Goal: Information Seeking & Learning: Learn about a topic

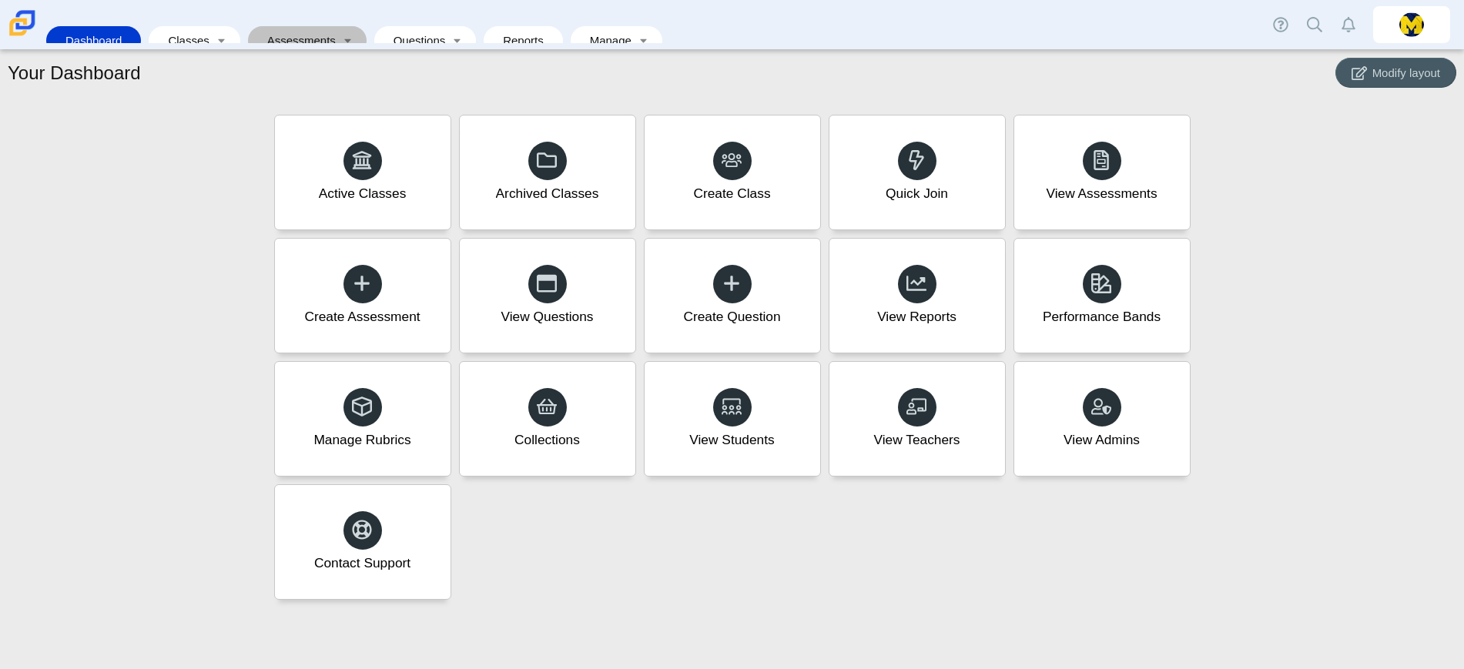
click at [298, 26] on link "Assessments" at bounding box center [297, 40] width 82 height 28
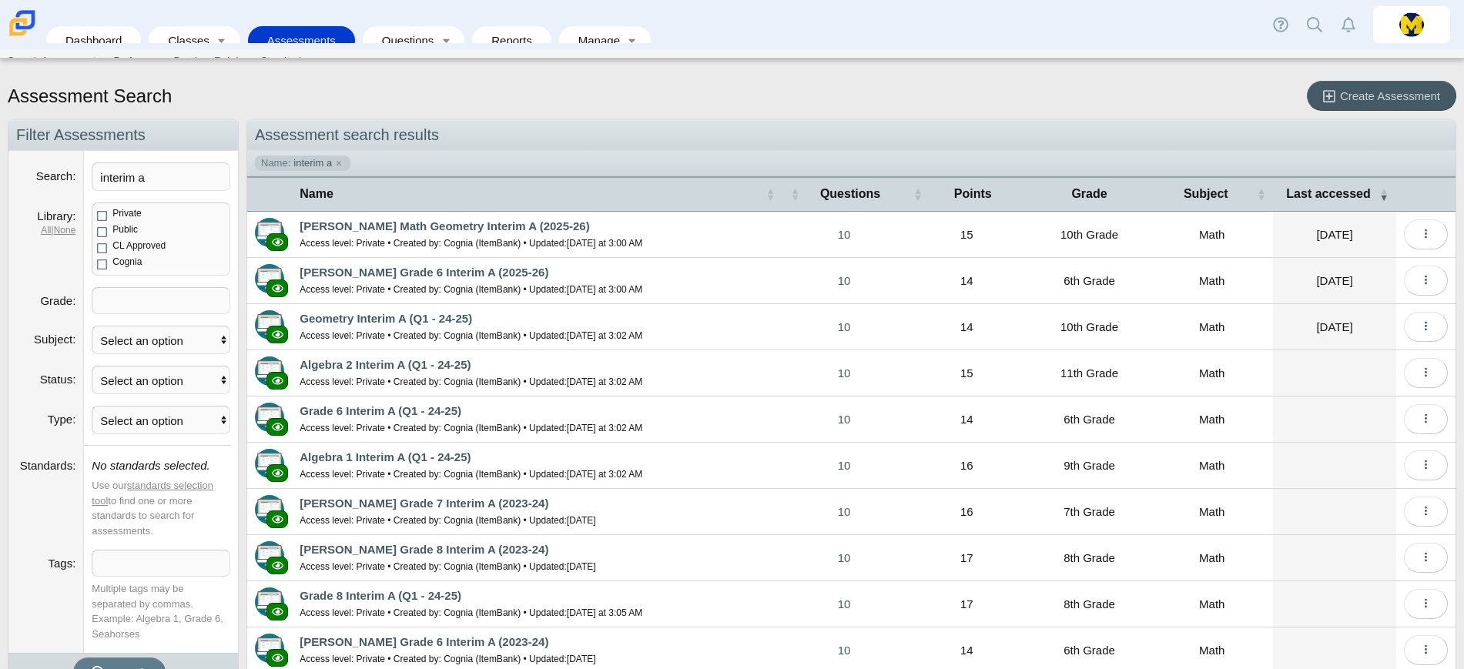
click at [153, 307] on span at bounding box center [160, 300] width 137 height 25
click at [664, 62] on ul "Search Assessments Performance Bands Rubrics Standards" at bounding box center [732, 60] width 1460 height 23
click at [587, 90] on div "Assessment Search Create Assessment" at bounding box center [732, 98] width 1448 height 34
click at [183, 175] on input "interim a" at bounding box center [161, 176] width 139 height 28
type input "interim a 2025-26"
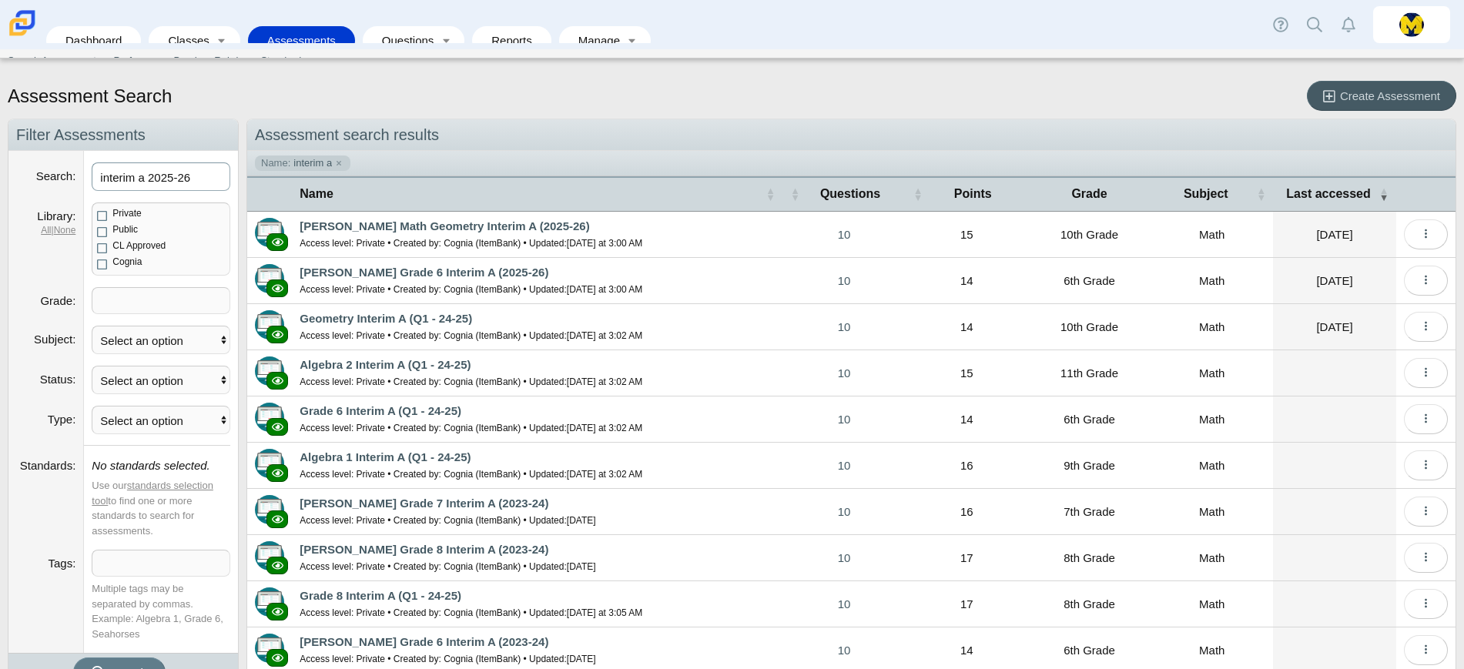
click at [73, 657] on button "Search" at bounding box center [119, 672] width 92 height 30
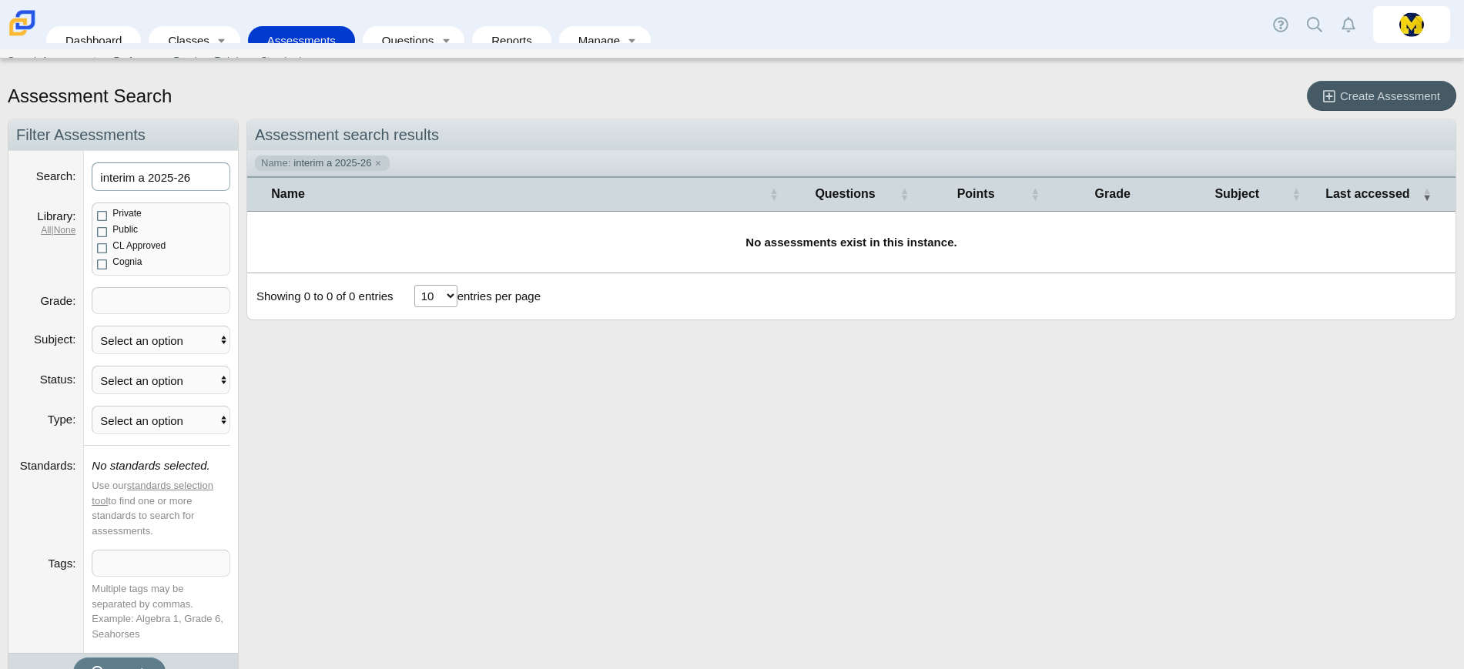
drag, startPoint x: 196, startPoint y: 178, endPoint x: 0, endPoint y: 158, distance: 196.6
click at [0, 158] on div "Assessment Search Create Assessment Navigation Filter Assessments Search interi…" at bounding box center [732, 371] width 1464 height 596
type input "2025-26"
click at [73, 657] on button "Search" at bounding box center [119, 672] width 92 height 30
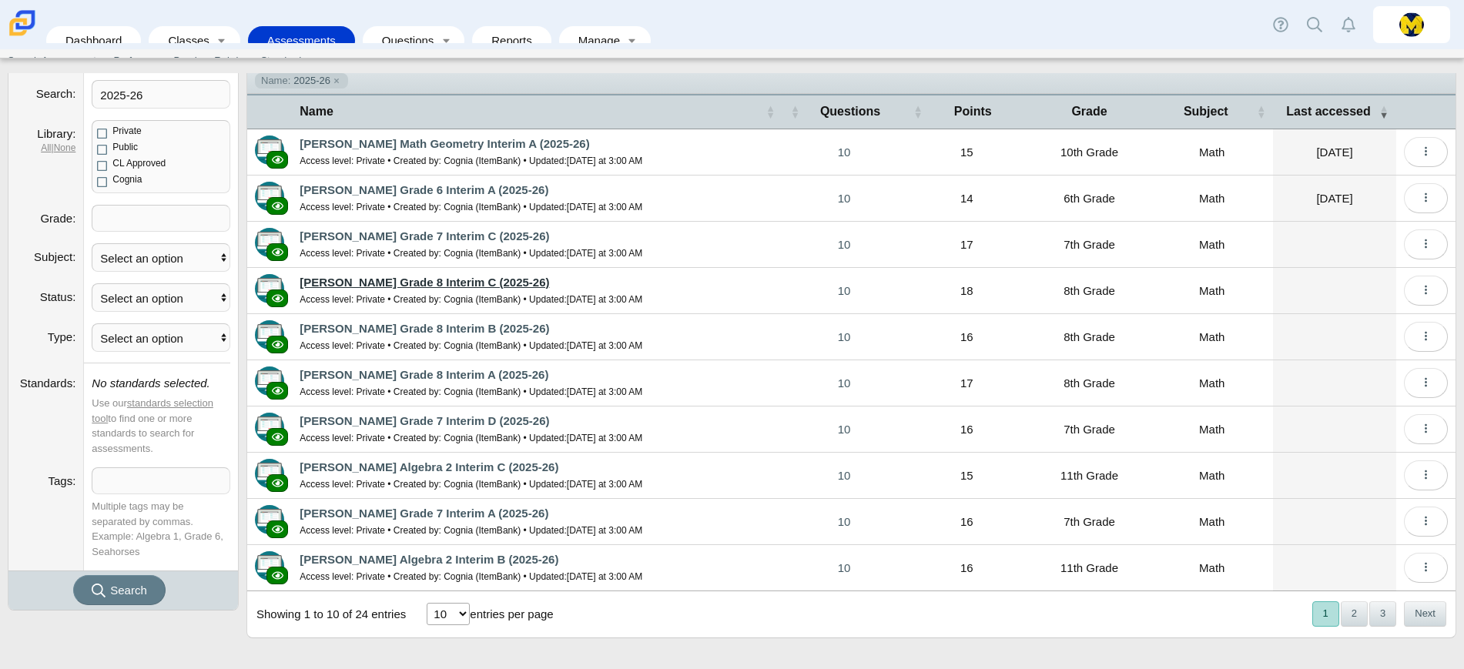
scroll to position [83, 0]
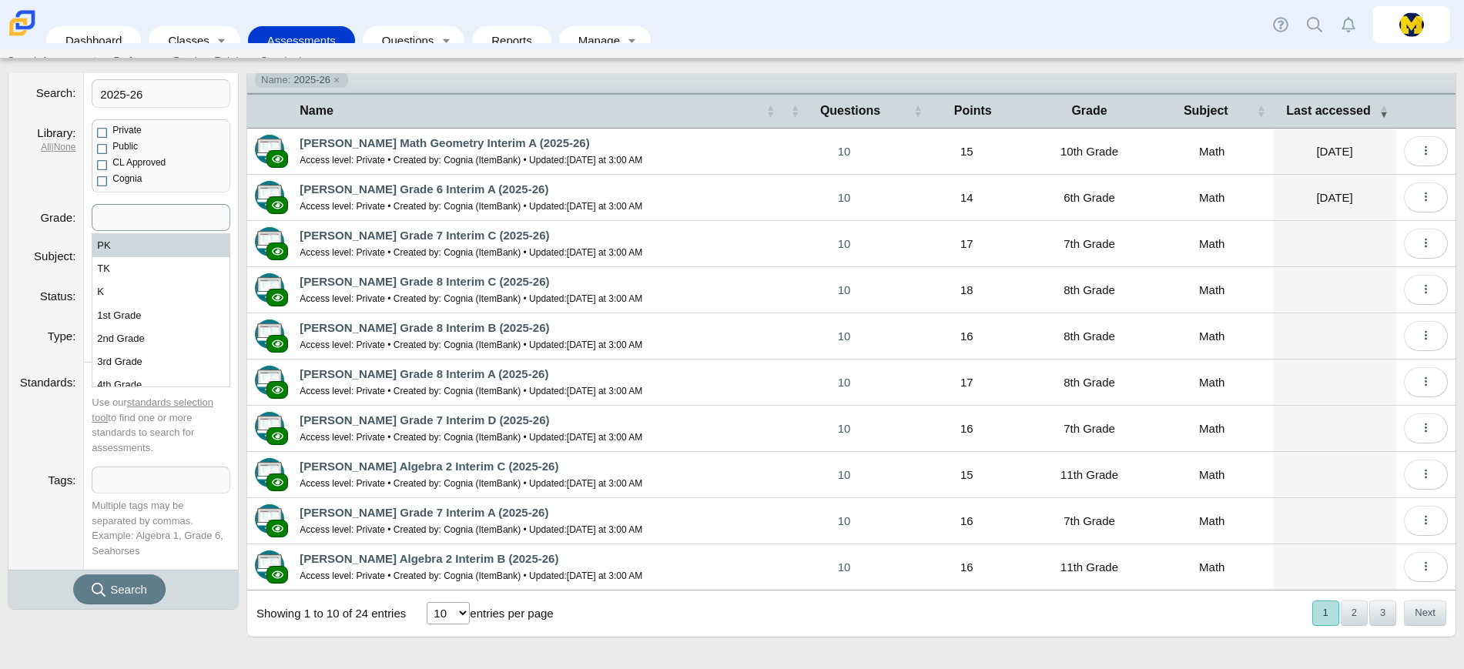
click at [172, 223] on span at bounding box center [160, 217] width 137 height 25
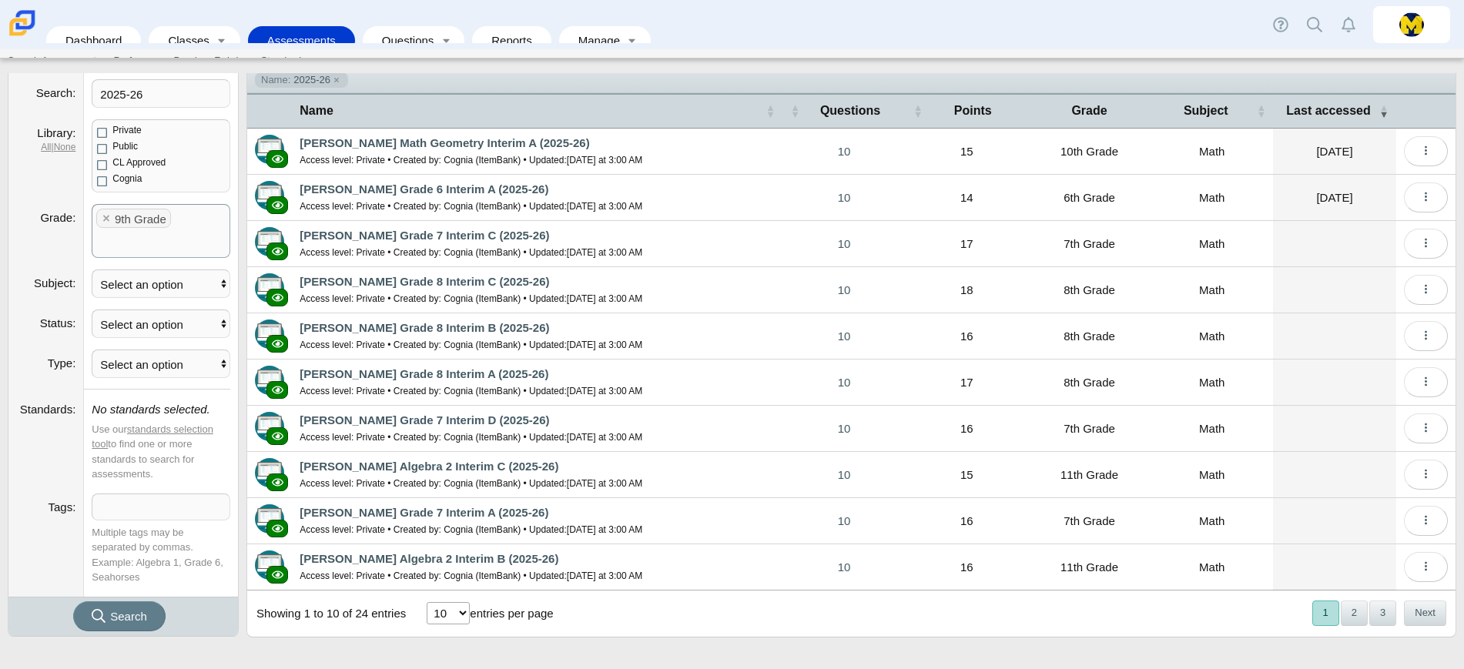
click at [636, 646] on div "Assessment search results Name: 2025-26 Name Questions Points Grade Subject Las…" at bounding box center [850, 352] width 1209 height 634
click at [128, 610] on span "Search" at bounding box center [128, 616] width 37 height 13
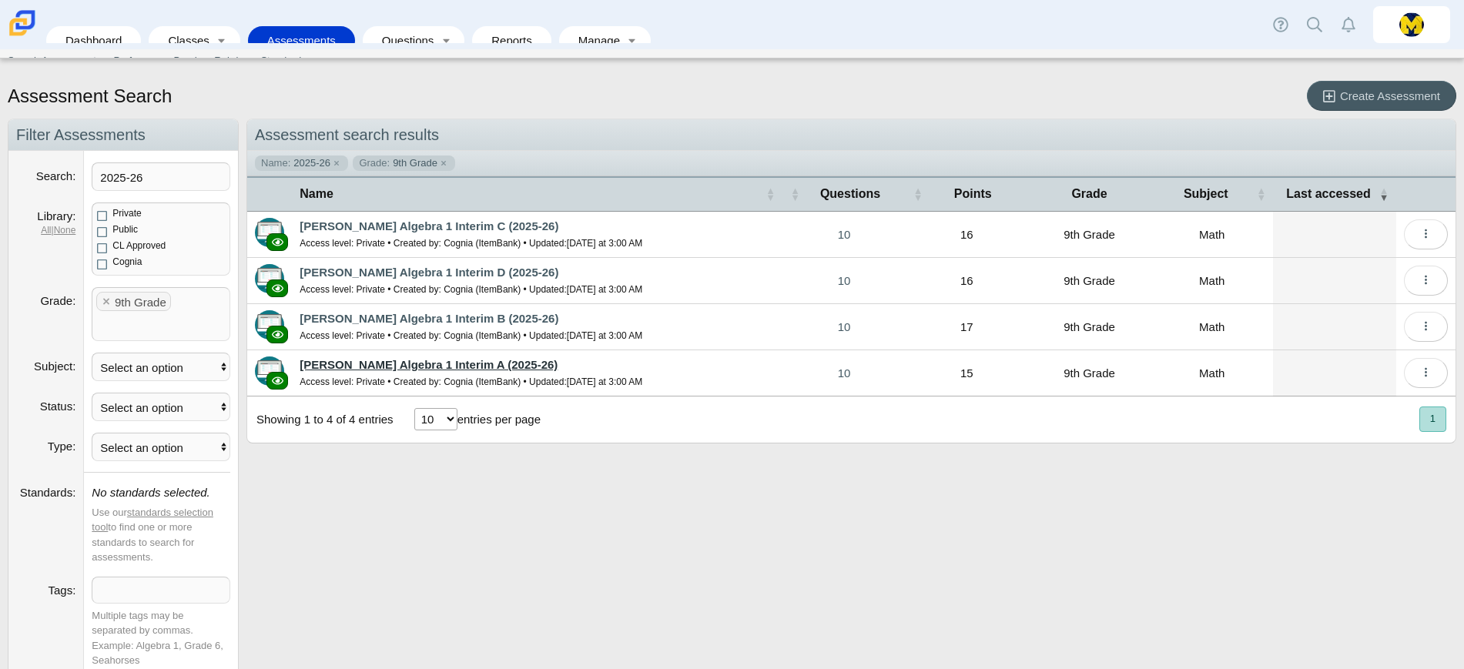
click at [478, 363] on link "[PERSON_NAME] Algebra 1 Interim A (2025-26)" at bounding box center [428, 364] width 258 height 13
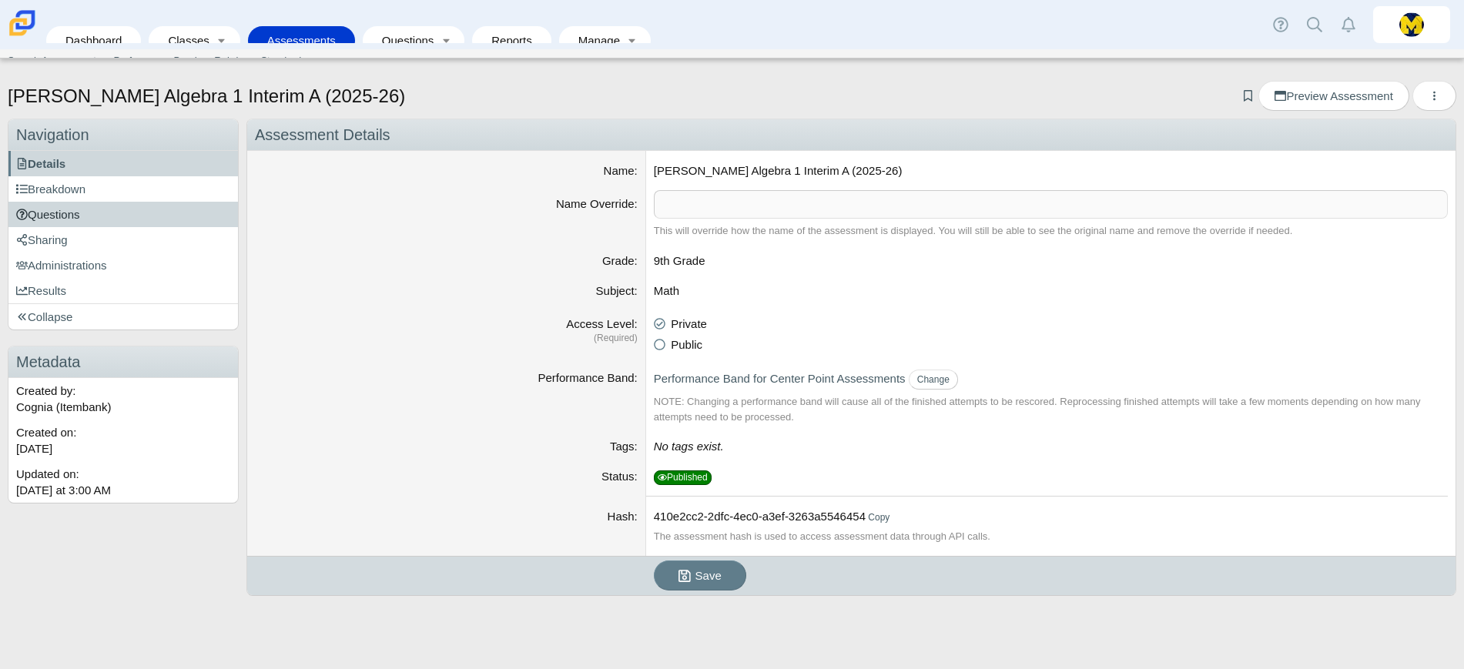
click at [66, 212] on span "Questions" at bounding box center [48, 214] width 64 height 13
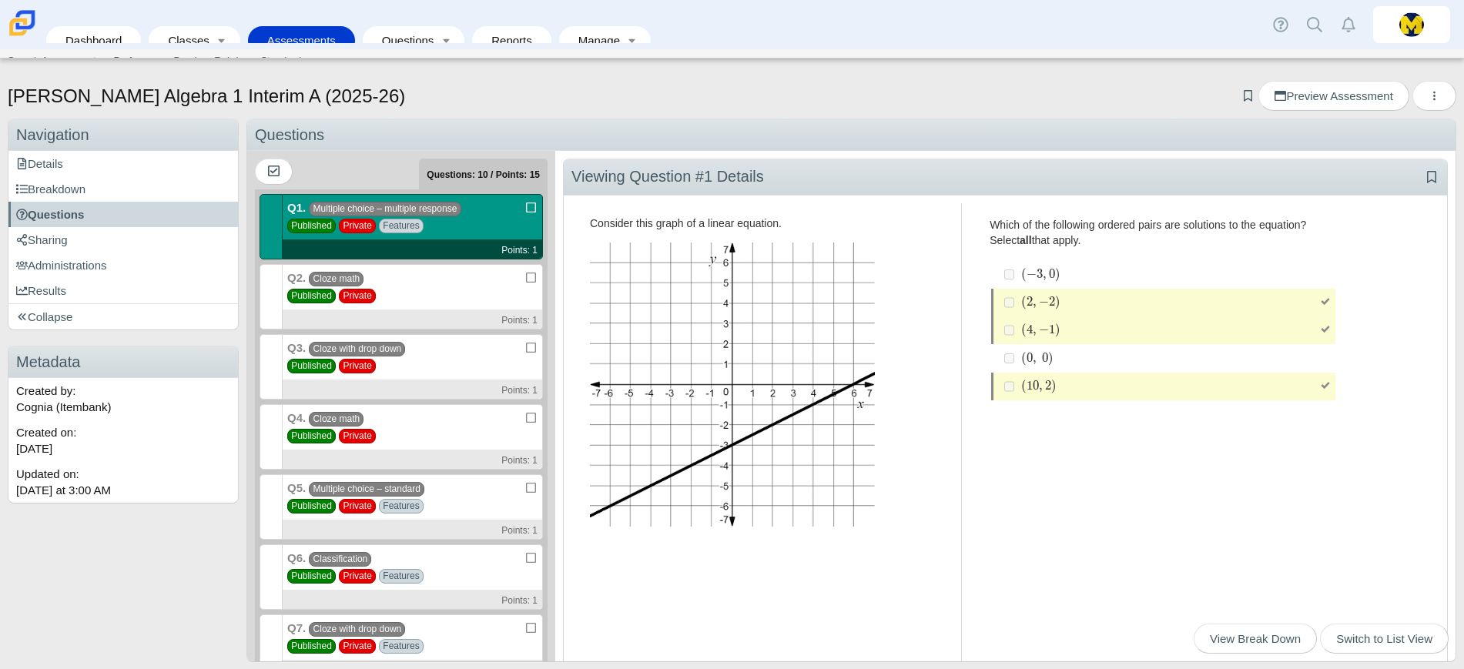
click at [443, 283] on div "Q2. Cloze math Published Private Points: 1" at bounding box center [413, 296] width 260 height 65
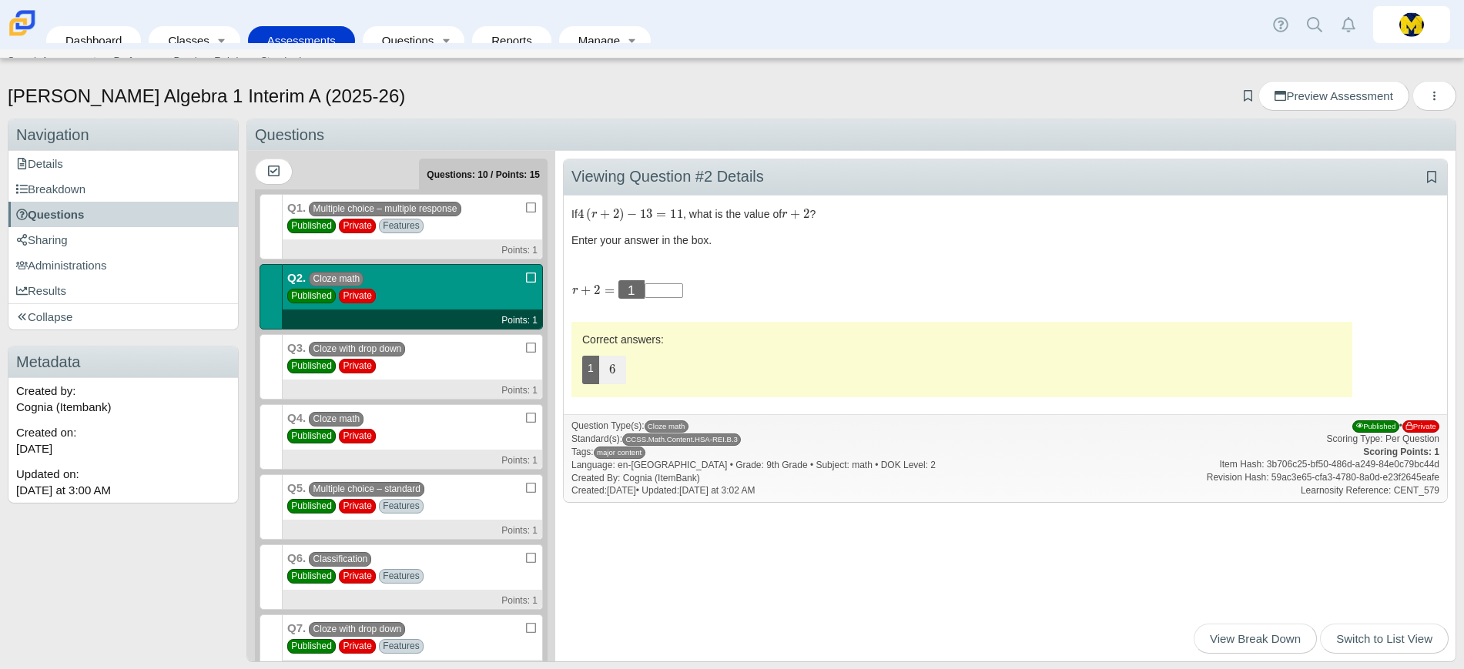
click at [438, 346] on div "Q3. Cloze with drop down Published Private Points: 1" at bounding box center [413, 366] width 260 height 65
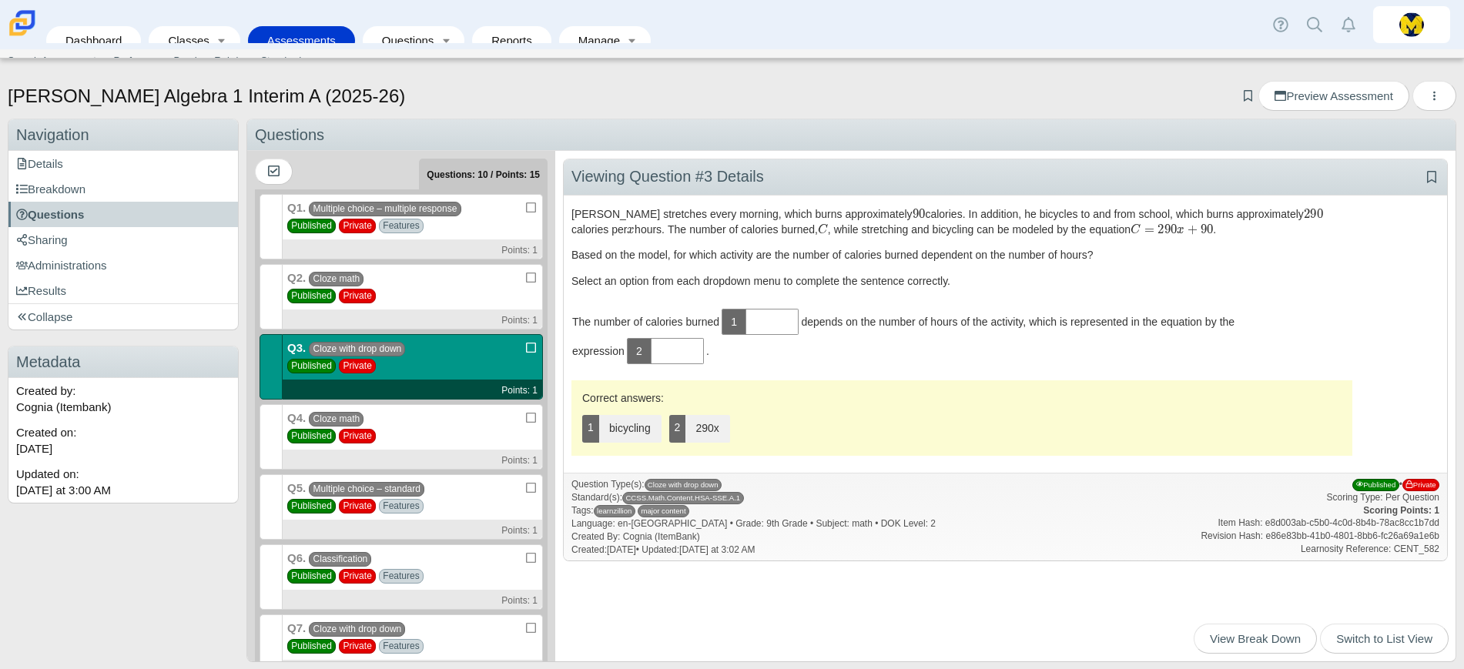
click at [403, 215] on div "Q1. Multiple choice – multiple response Published Private Features Points: 1" at bounding box center [413, 226] width 260 height 65
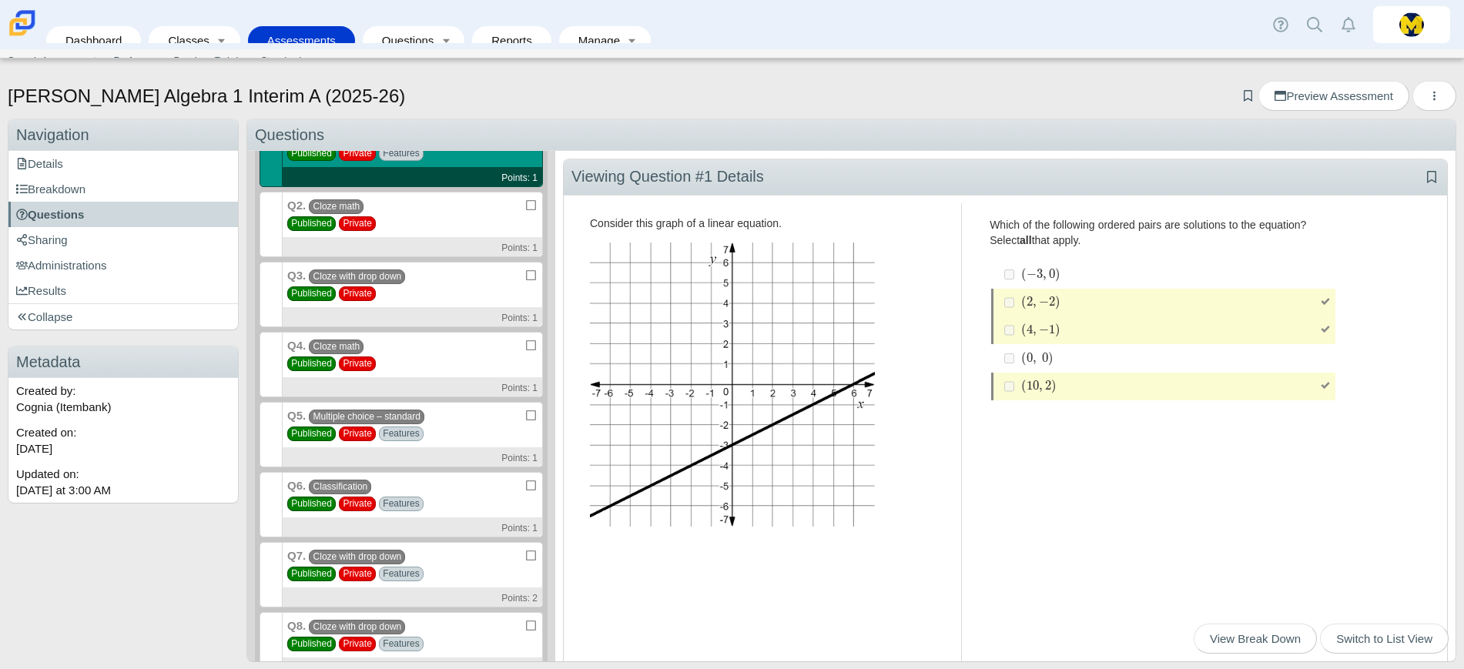
scroll to position [73, 0]
click at [472, 417] on div "Q5. Multiple choice – standard Published Private Features Points: 1" at bounding box center [413, 433] width 260 height 65
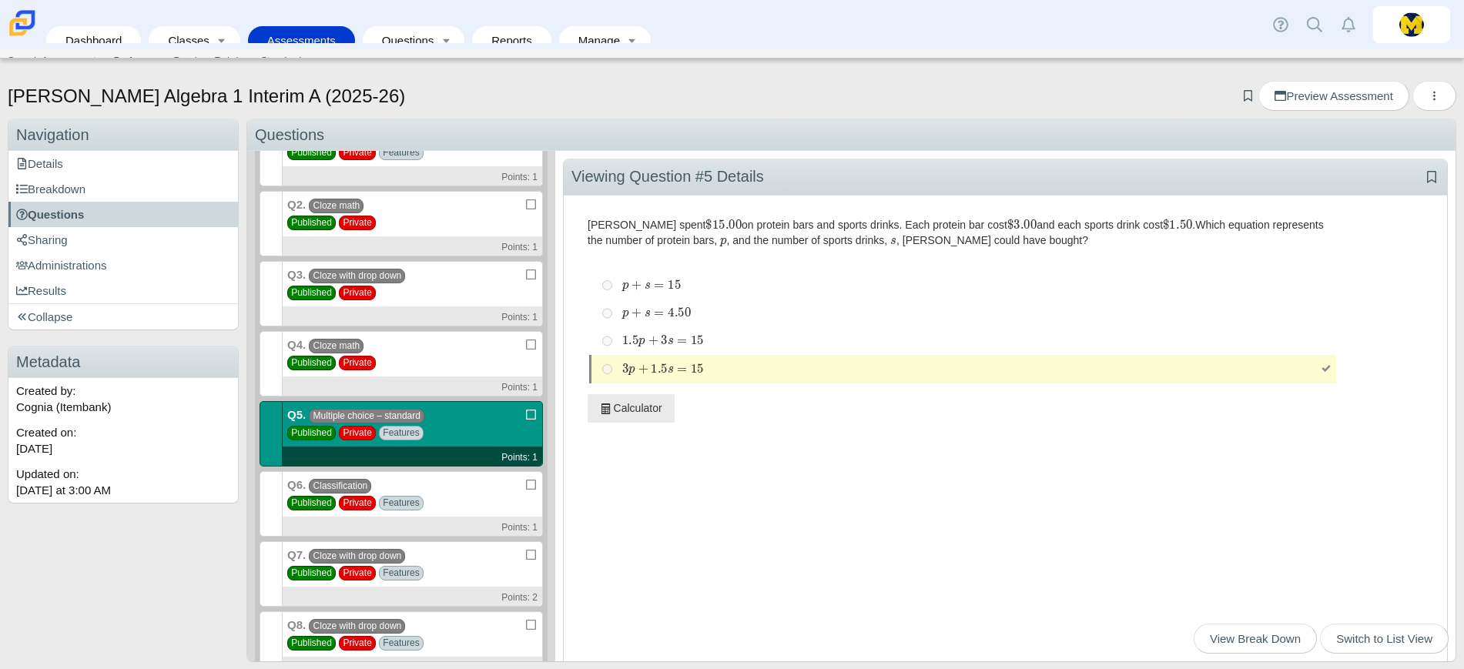
click at [470, 473] on div "Q6. Classification Published Private Features Points: 1" at bounding box center [413, 503] width 260 height 65
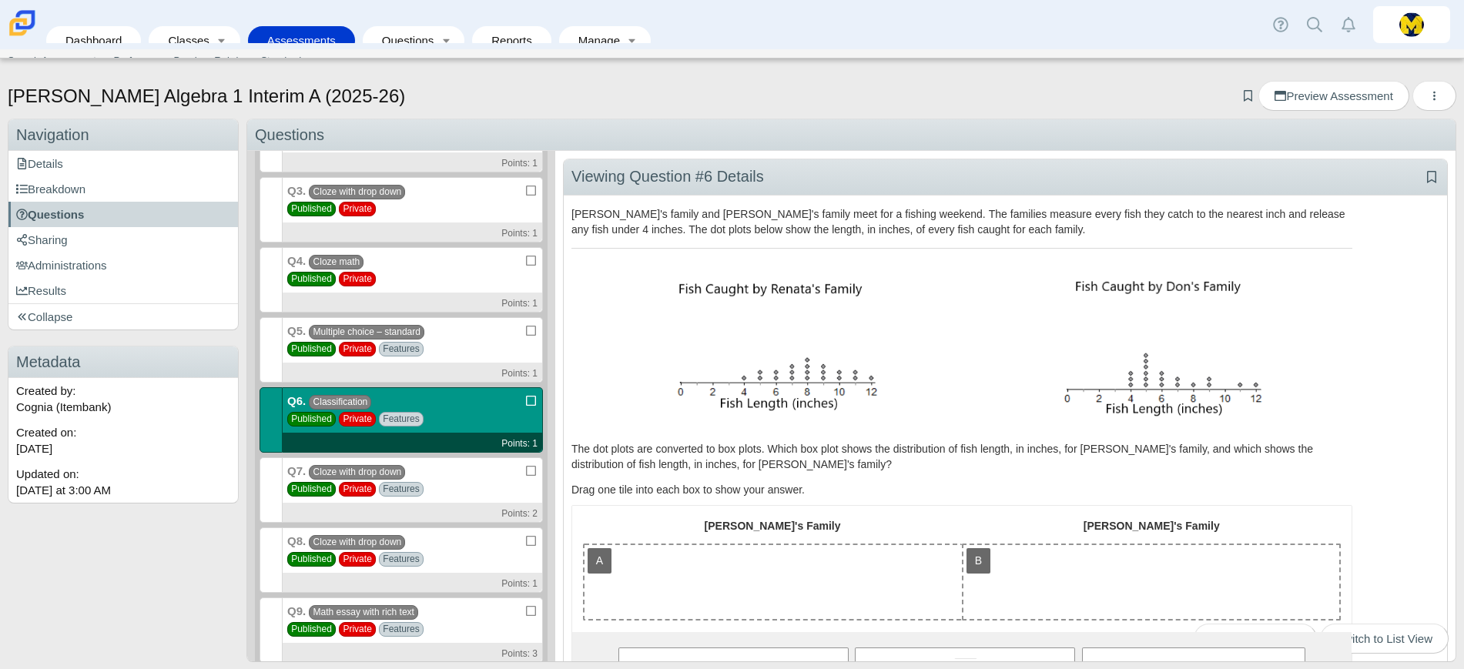
scroll to position [159, 0]
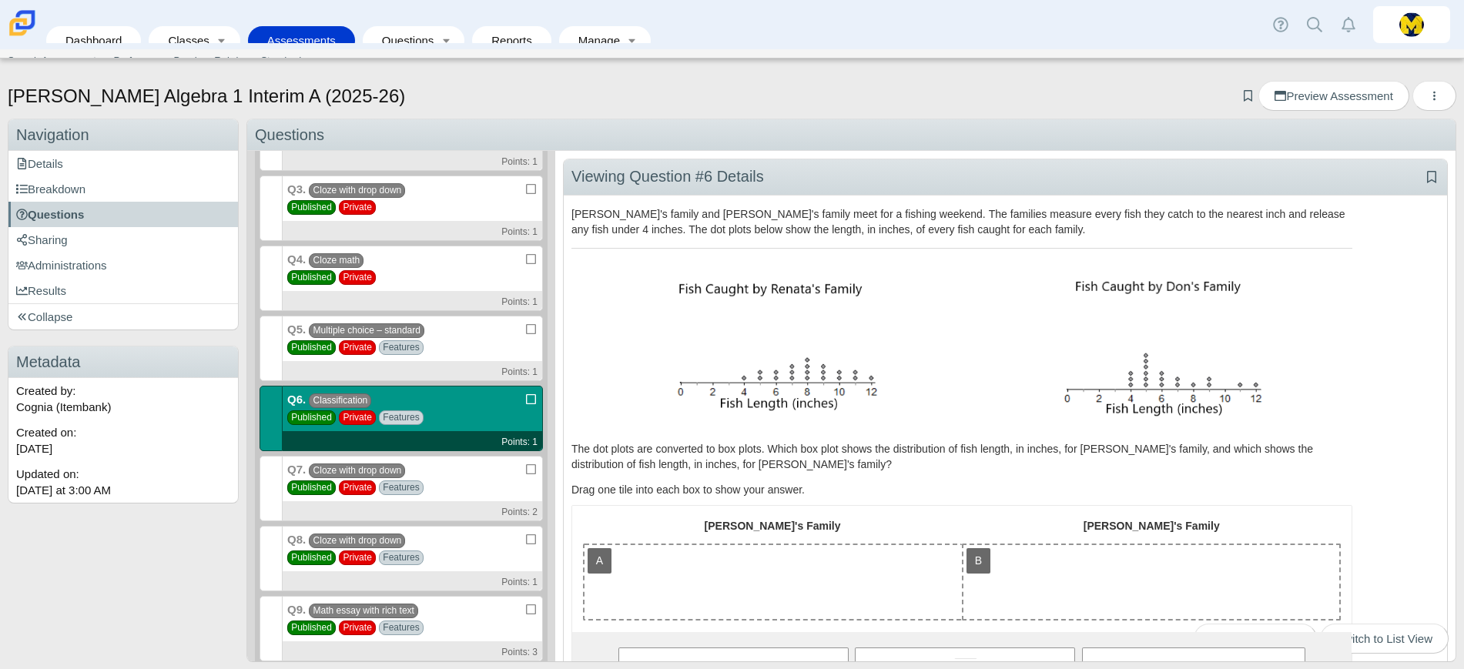
click at [443, 468] on div "Q7. Cloze with drop down Published Private Features Points: 2" at bounding box center [413, 488] width 260 height 65
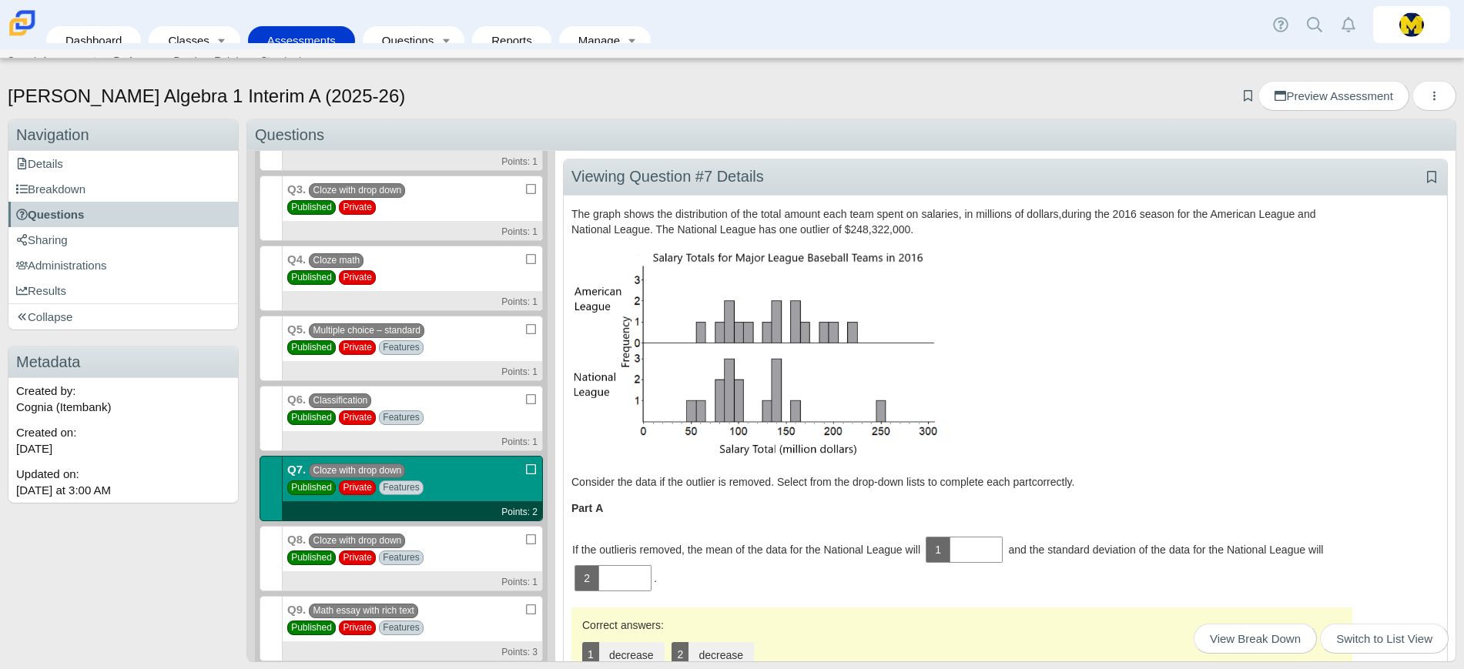
click at [443, 278] on div "Q4. Cloze math Published Private Points: 1" at bounding box center [413, 278] width 260 height 65
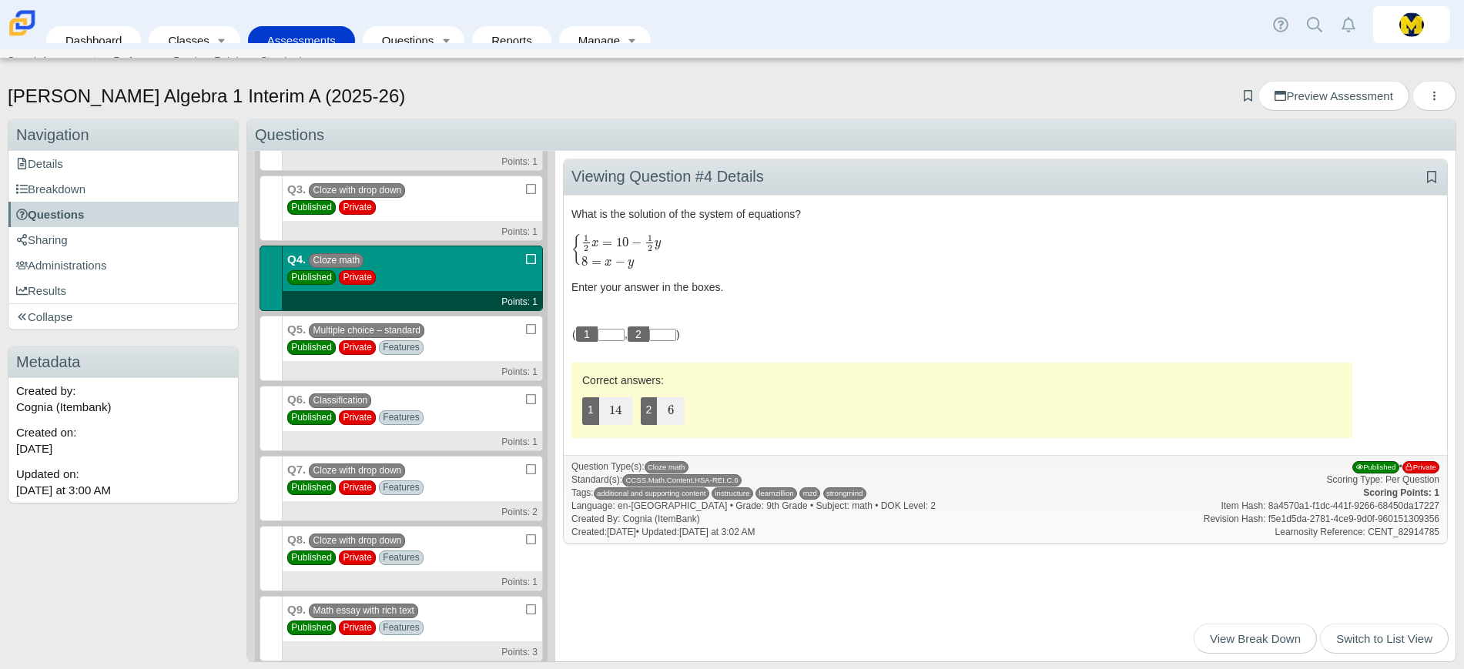
scroll to position [241, 0]
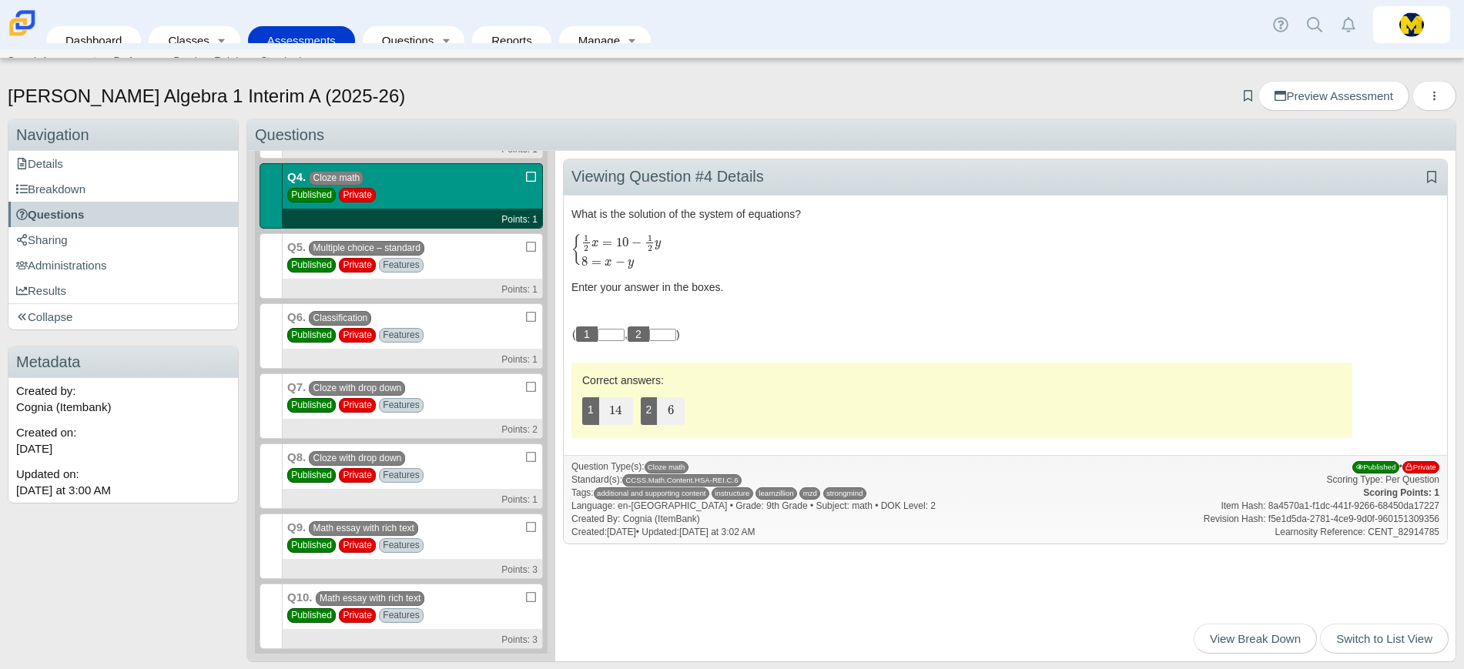
click at [428, 452] on div "Q8. Cloze with drop down Published Private Features Points: 1" at bounding box center [413, 475] width 260 height 65
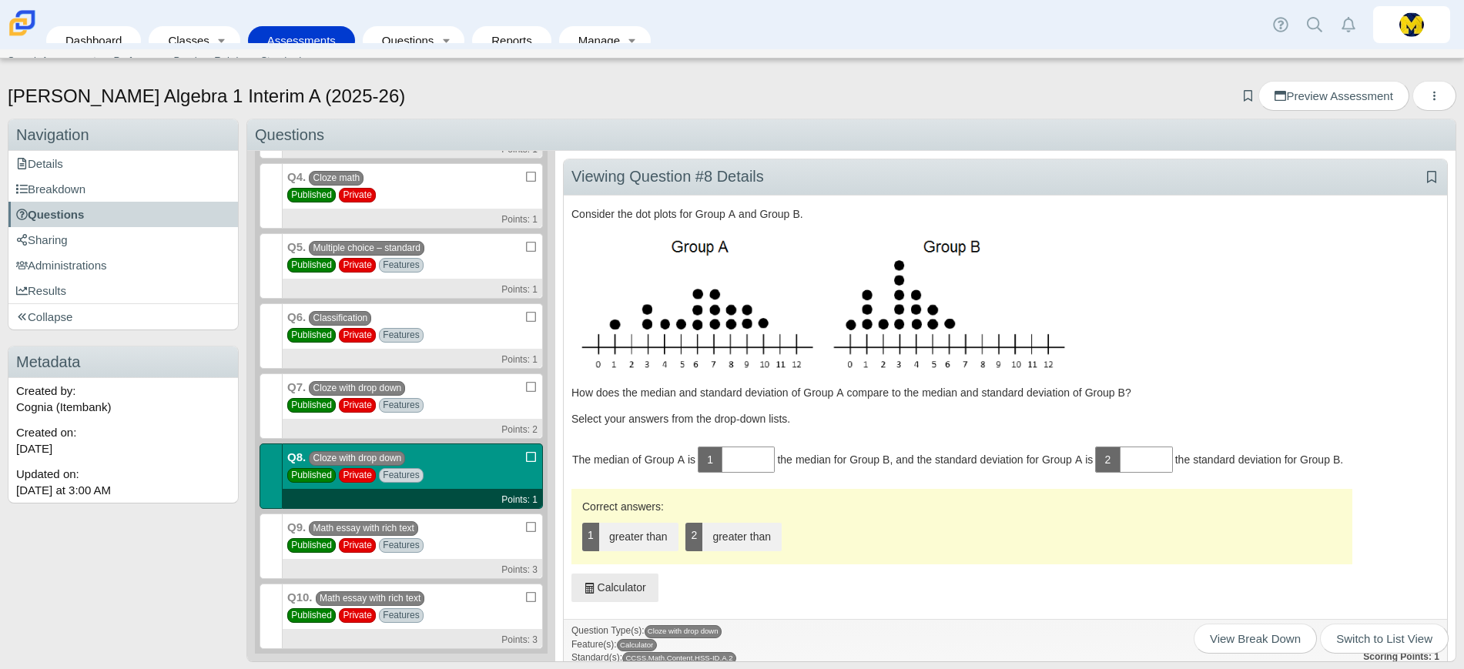
click at [467, 547] on div "Q9. Math essay with rich text Published Private Features Points: 3" at bounding box center [413, 546] width 260 height 65
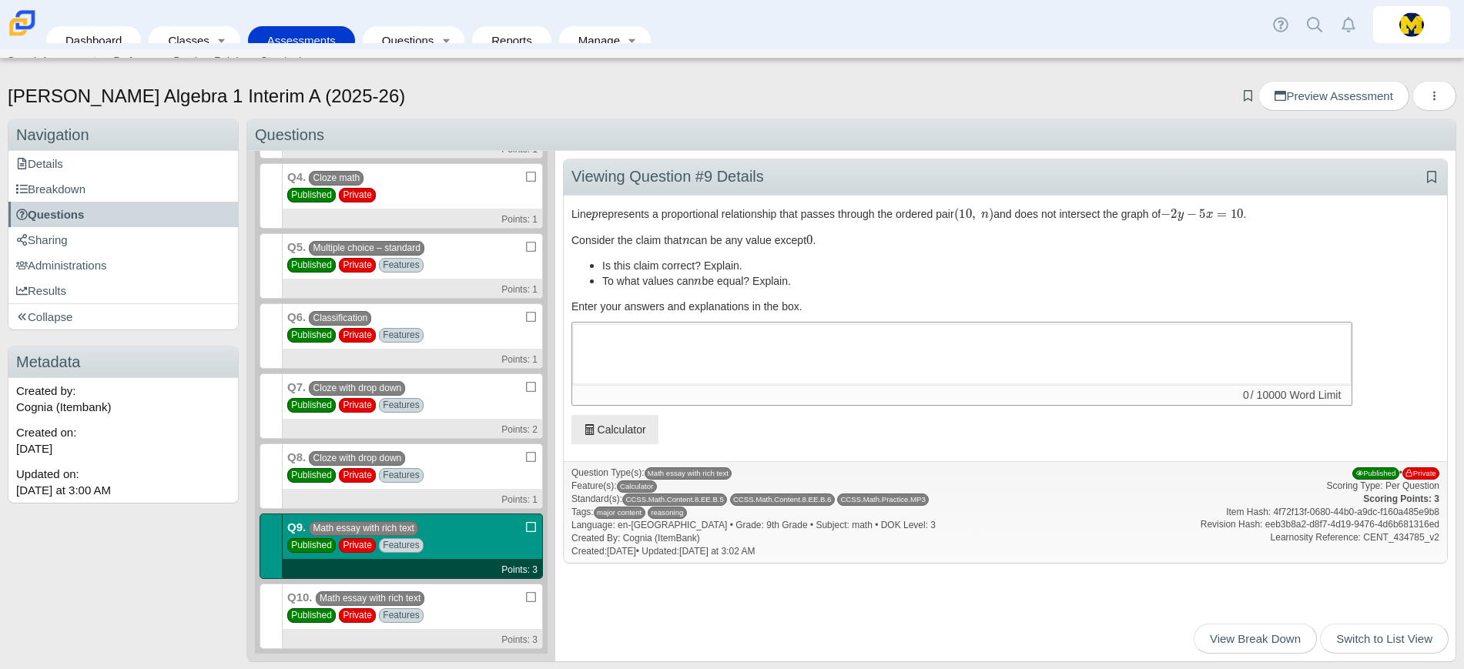
click at [468, 605] on div "Q10. Math essay with rich text Published Private Features Points: 3" at bounding box center [413, 616] width 260 height 65
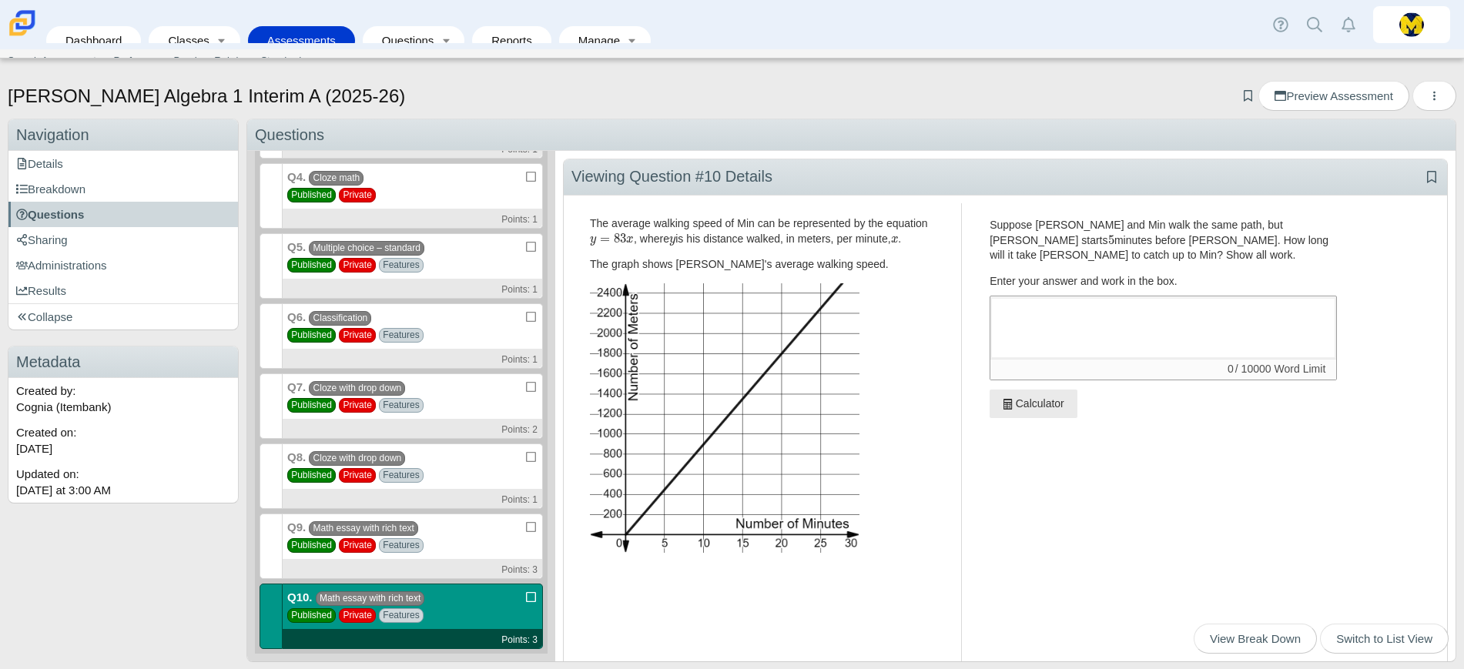
click at [457, 547] on div "Q9. Math essay with rich text Published Private Features Points: 3" at bounding box center [413, 546] width 260 height 65
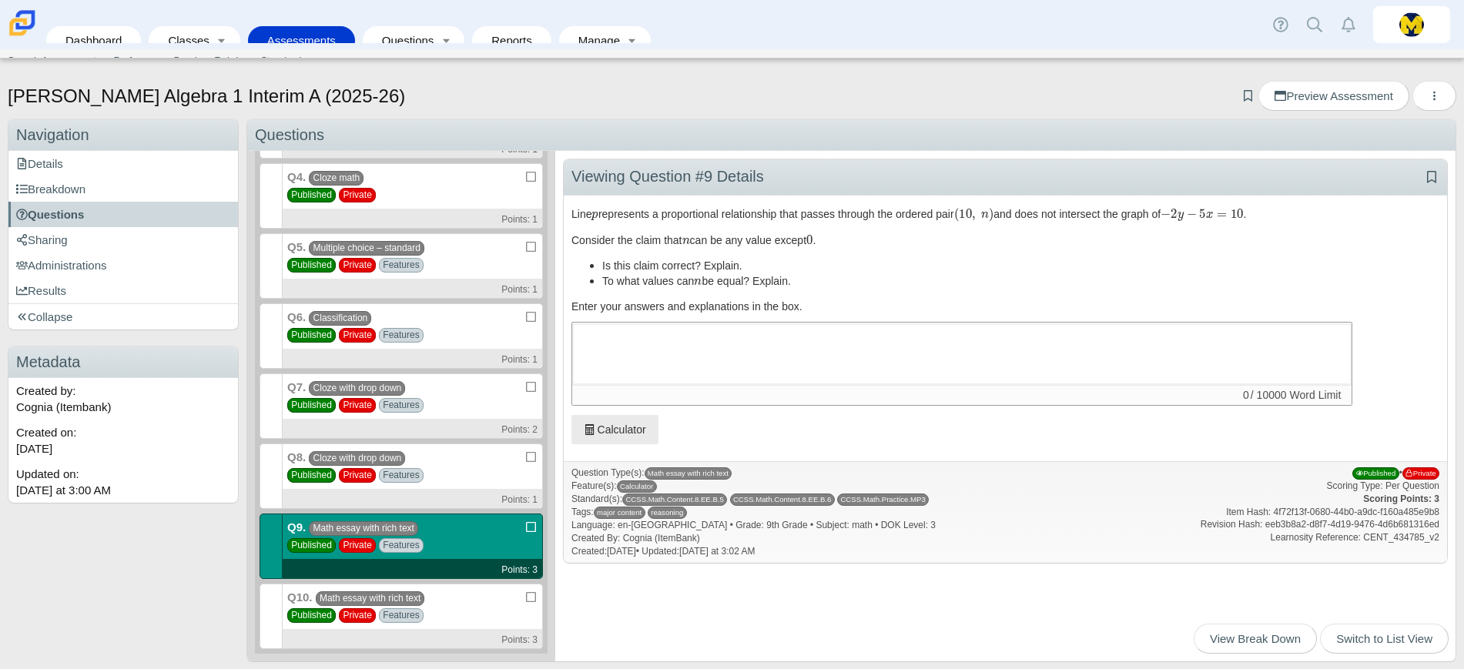
click at [447, 473] on div "Q8. Cloze with drop down Published Private Features Points: 1" at bounding box center [413, 475] width 260 height 65
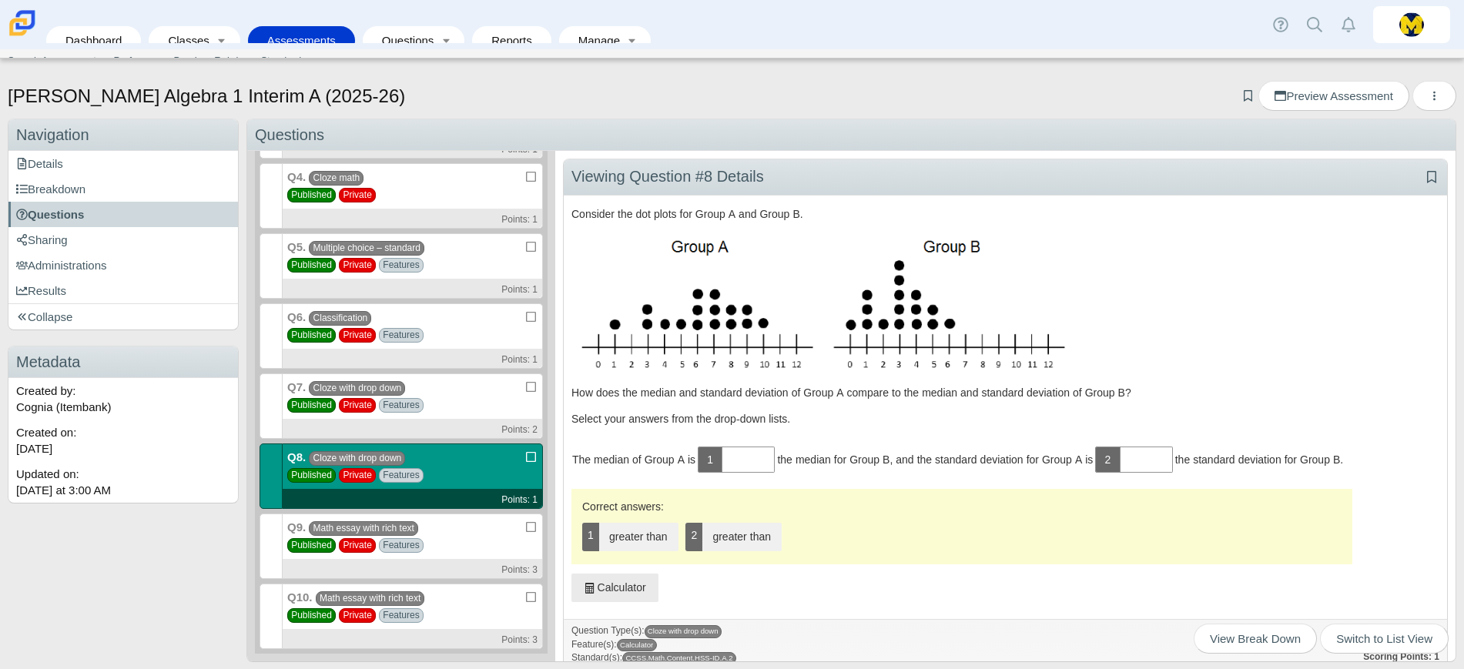
click at [450, 414] on div "Q7. Cloze with drop down Published Private Features Points: 2" at bounding box center [413, 405] width 260 height 65
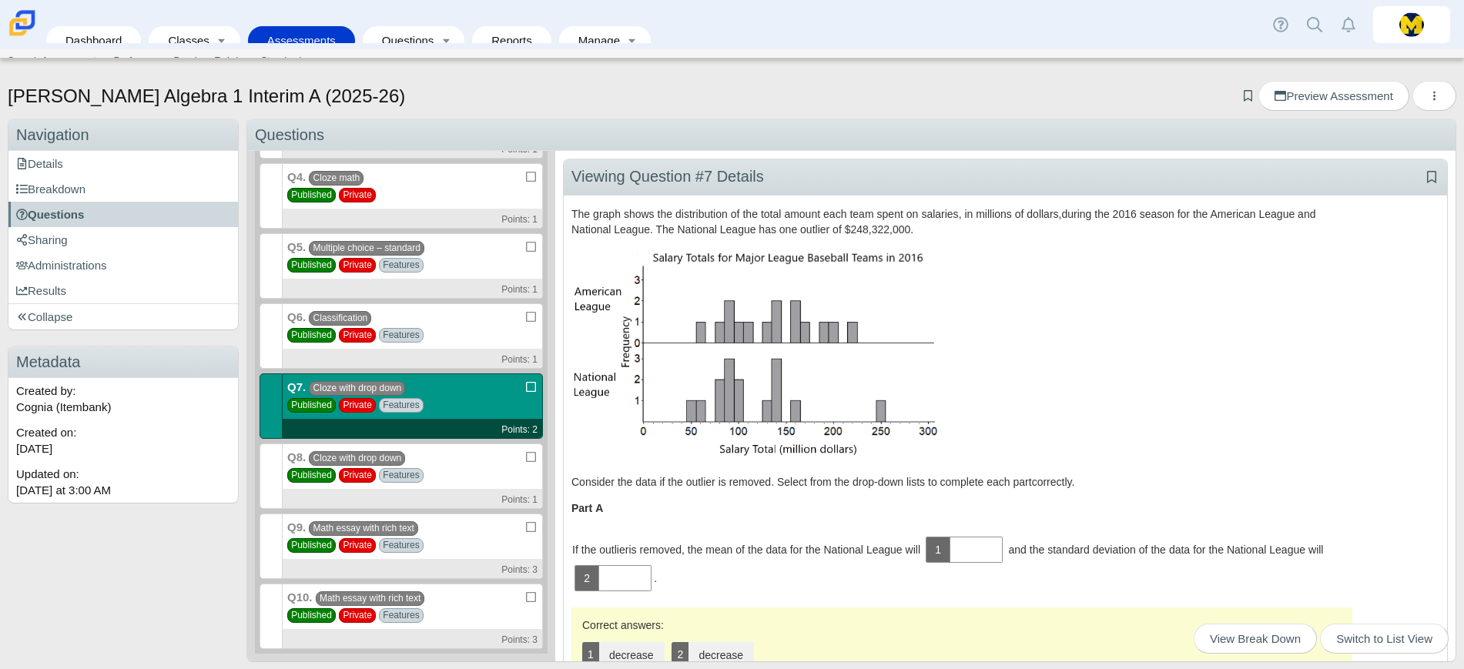
click at [470, 313] on div "Q6. Classification Published Private Features Points: 1" at bounding box center [413, 335] width 260 height 65
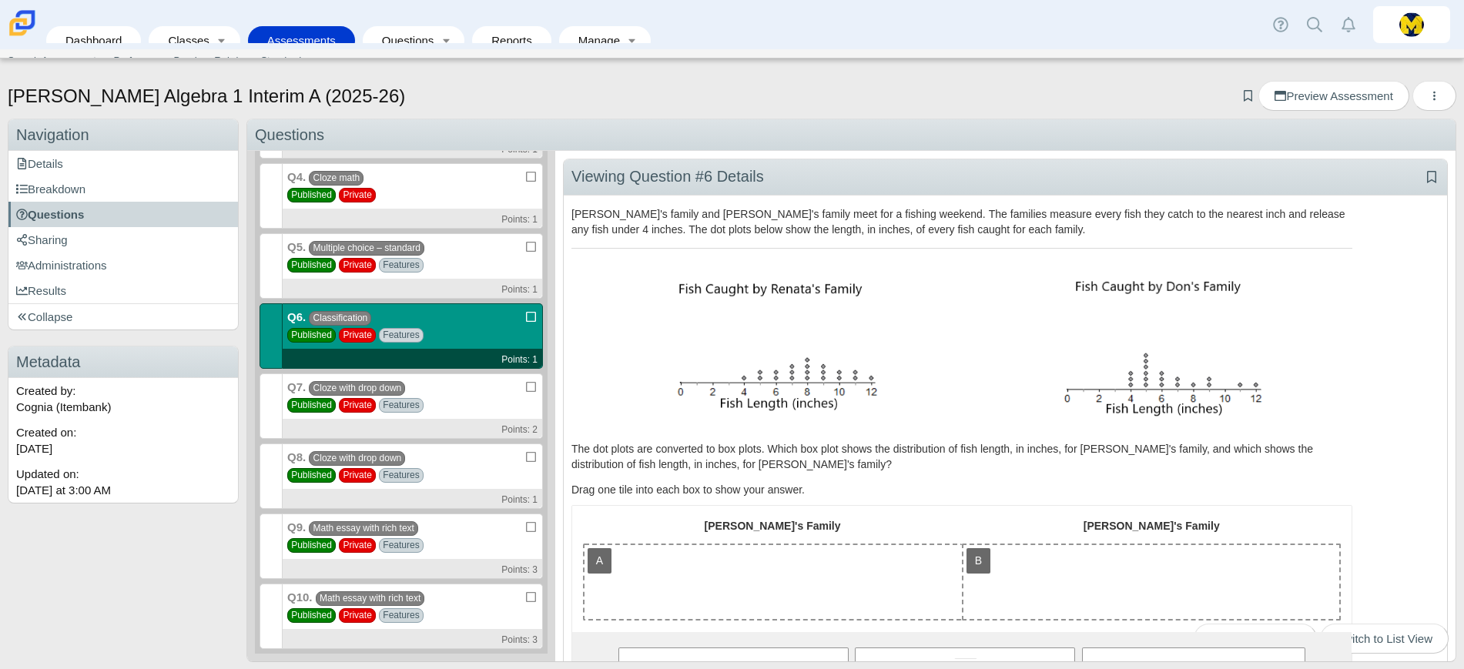
click at [466, 265] on div "Q5. Multiple choice – standard Published Private Features Points: 1" at bounding box center [413, 265] width 260 height 65
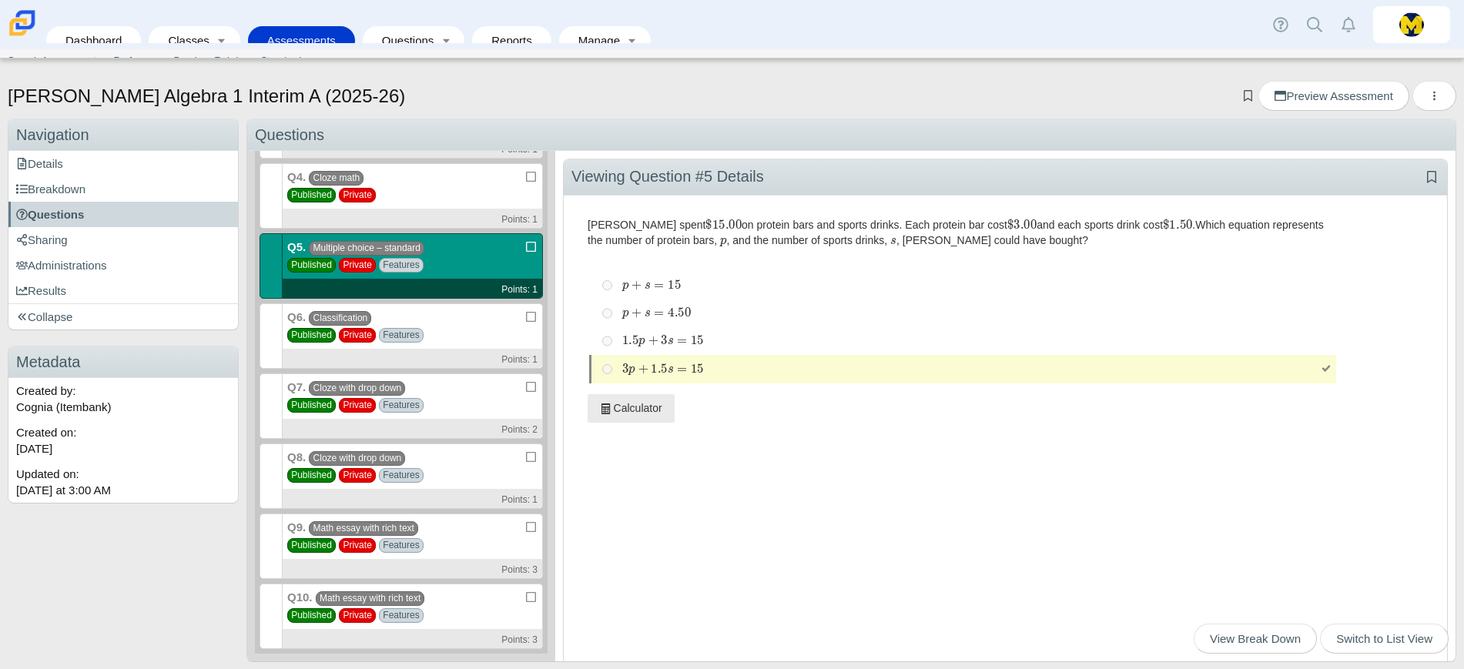
scroll to position [193, 0]
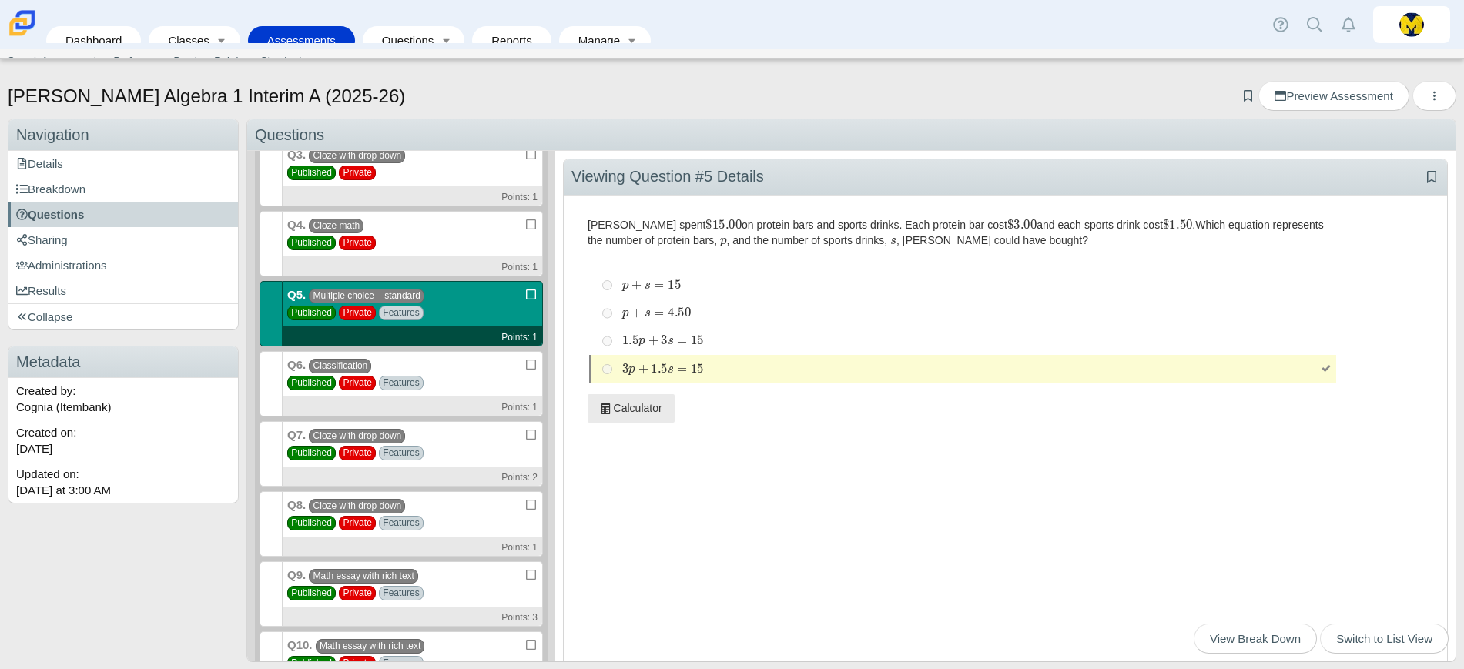
click at [438, 260] on div "Points: 1" at bounding box center [412, 265] width 259 height 19
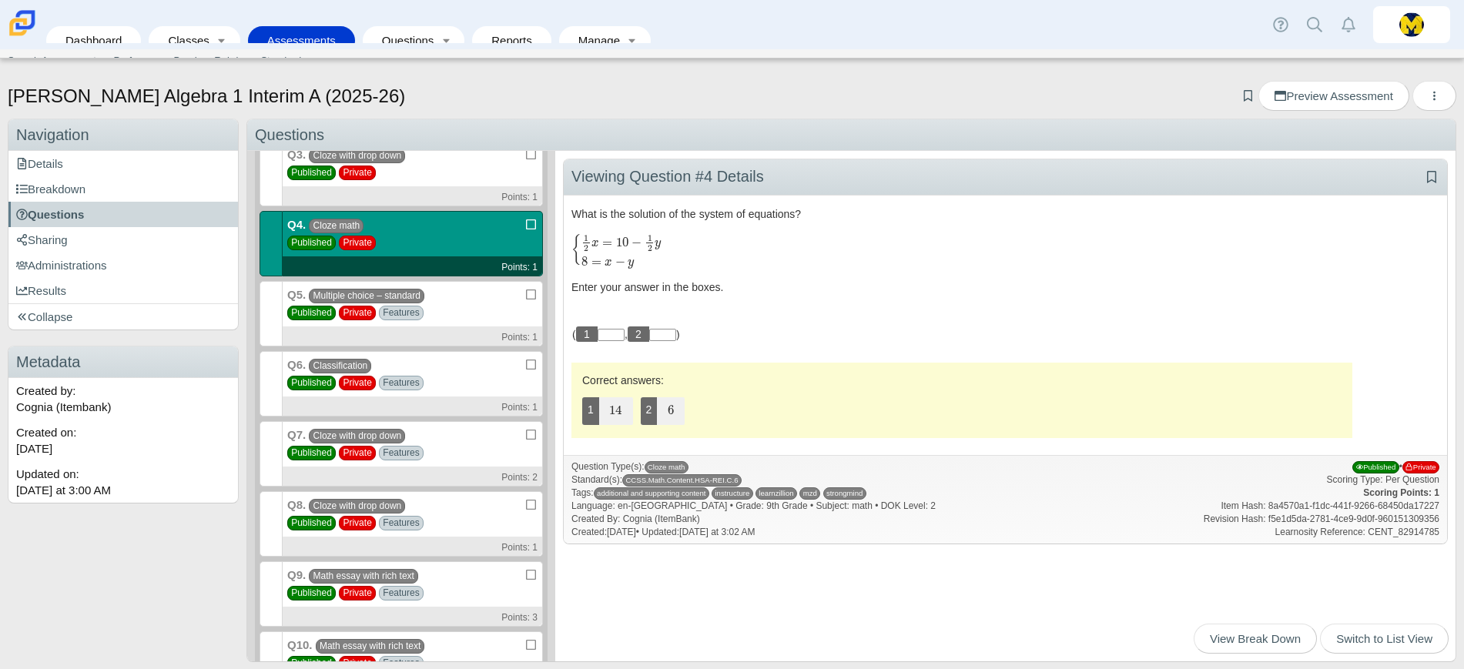
click at [591, 99] on div "[PERSON_NAME] Algebra 1 Interim A (2025-26) Add bookmark Preview Assessment Pri…" at bounding box center [732, 98] width 1448 height 34
